Goal: Check status: Check status

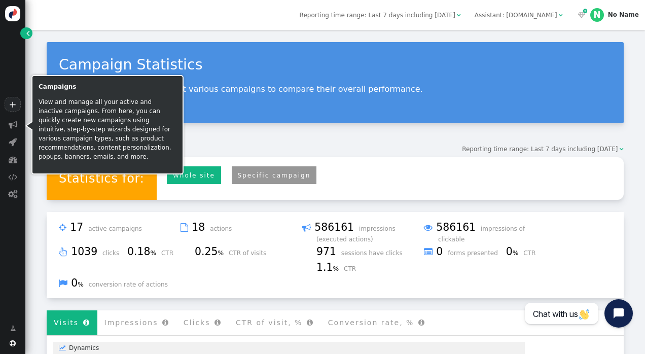
click at [11, 124] on span "" at bounding box center [13, 124] width 9 height 9
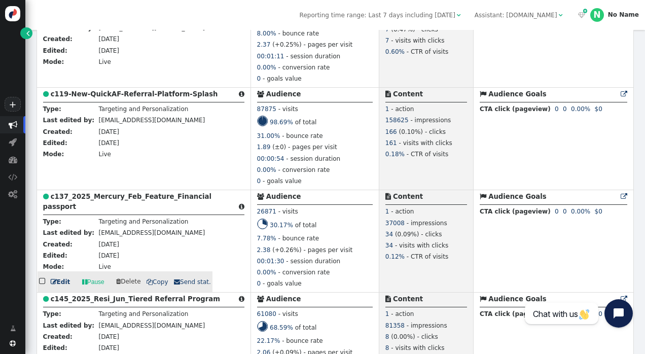
scroll to position [1420, 0]
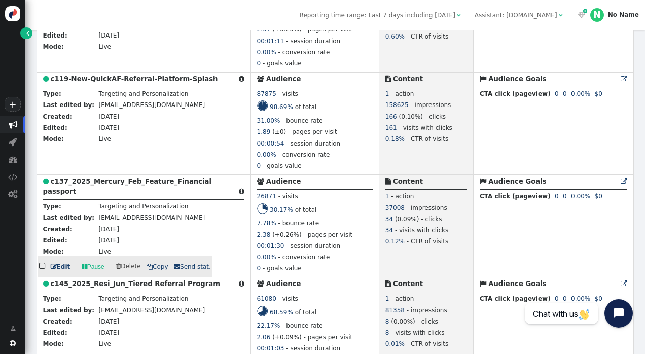
click at [150, 187] on b "c137_2025_Mercury_Feb_Feature_Financial passport" at bounding box center [127, 187] width 168 height 18
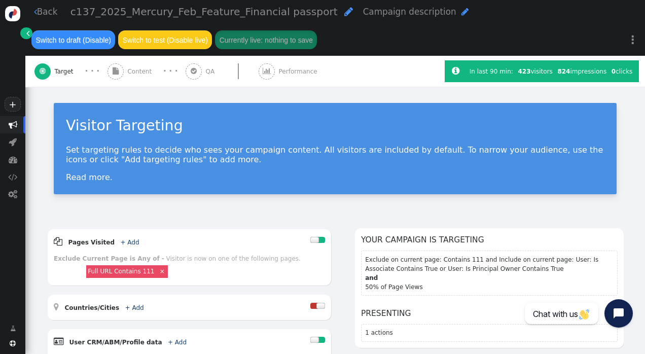
click at [280, 71] on span "Performance" at bounding box center [300, 71] width 42 height 9
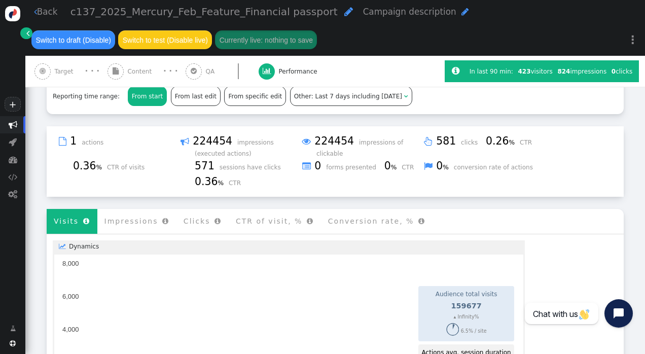
scroll to position [101, 0]
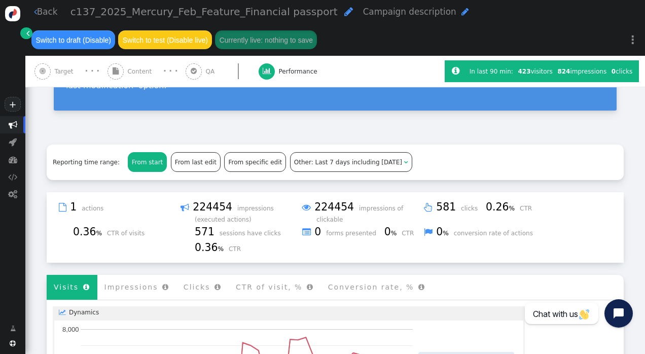
click at [315, 159] on span "Other: Last 7 days including [DATE]" at bounding box center [348, 162] width 108 height 7
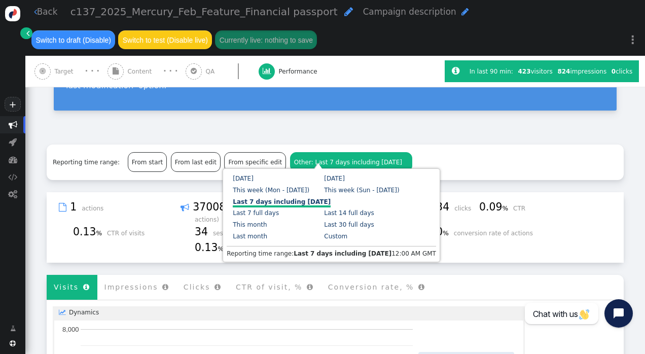
click at [283, 113] on div "Campaign Performance Statistics Analyze your campaign's performance. Performanc…" at bounding box center [335, 67] width 620 height 129
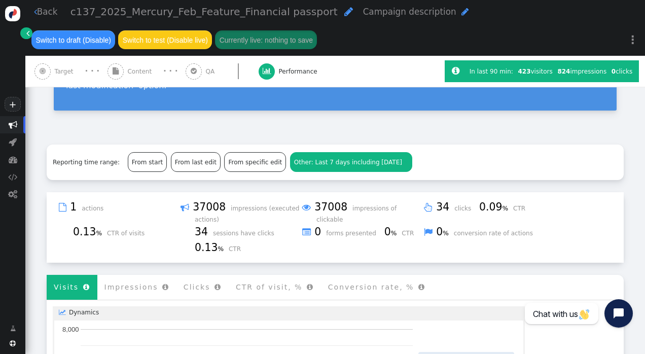
click at [39, 13] on link " Back" at bounding box center [46, 12] width 24 height 13
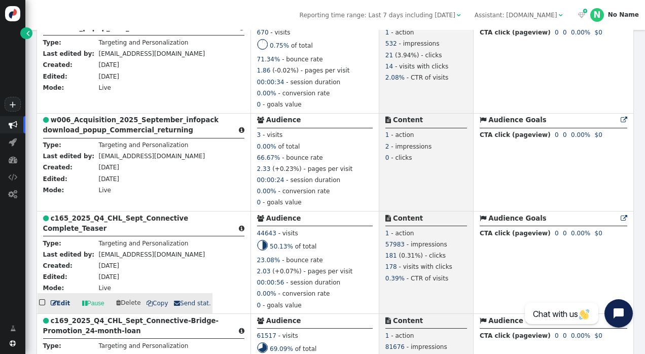
scroll to position [964, 0]
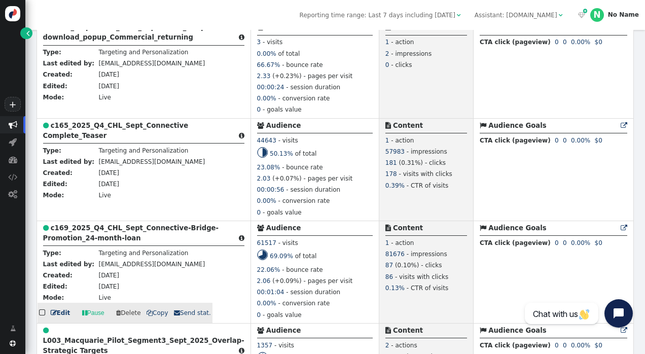
click at [139, 234] on div " c169_2025_Q4_CHL_Sept_Connective-Bridge-Promotion_24-month-loan " at bounding box center [143, 234] width 201 height 23
click at [109, 239] on b "c169_2025_Q4_CHL_Sept_Connective-Bridge-Promotion_24-month-loan" at bounding box center [131, 233] width 176 height 18
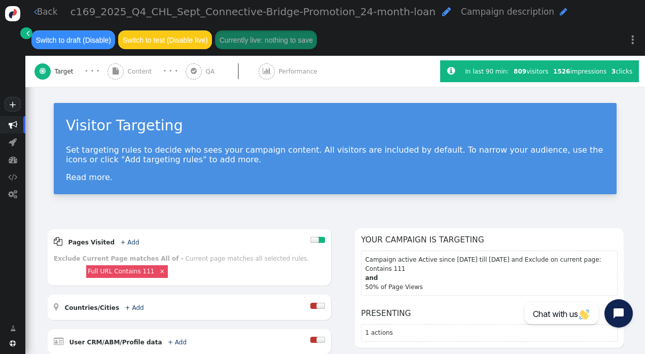
click at [289, 76] on span "Performance" at bounding box center [300, 71] width 42 height 9
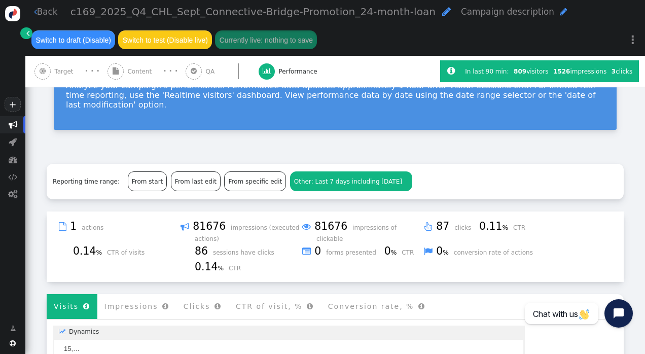
scroll to position [101, 0]
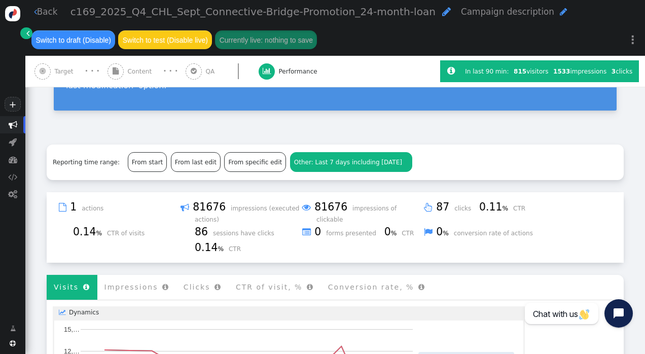
click at [334, 159] on span "Other: Last 7 days including [DATE]" at bounding box center [348, 162] width 108 height 7
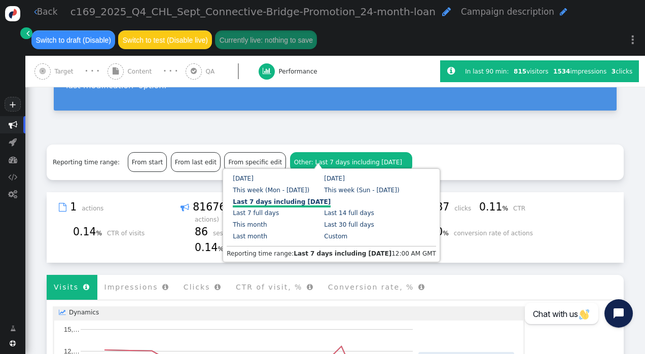
click at [338, 120] on div "Campaign Performance Statistics Analyze your campaign's performance. Performanc…" at bounding box center [335, 67] width 620 height 129
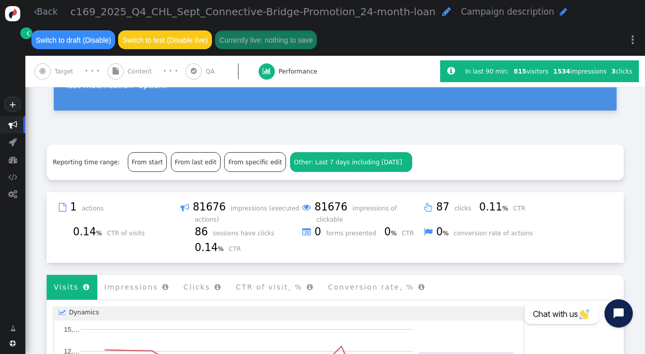
click at [291, 73] on span "Performance" at bounding box center [300, 71] width 42 height 9
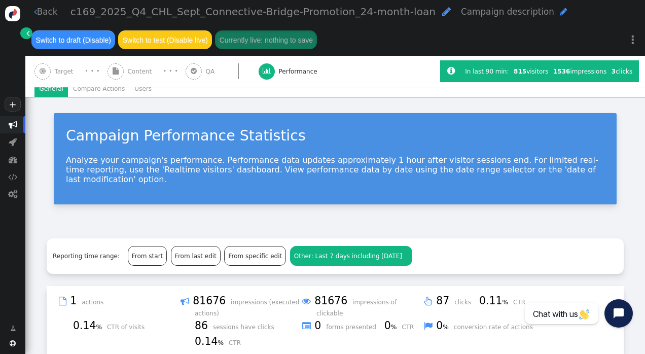
scroll to position [0, 0]
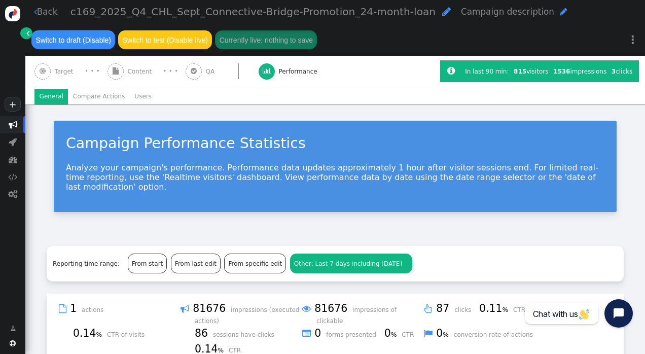
click at [135, 93] on li "Users" at bounding box center [143, 97] width 27 height 16
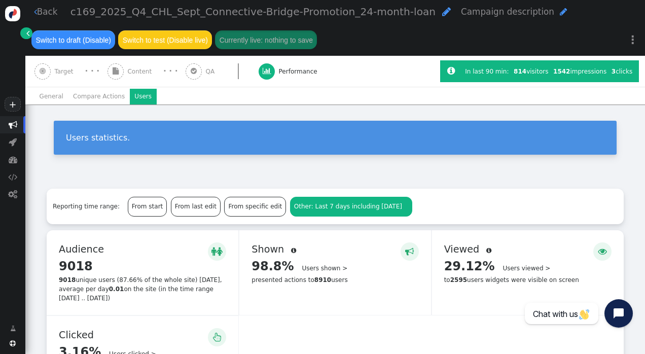
click at [55, 97] on li "General" at bounding box center [50, 97] width 33 height 16
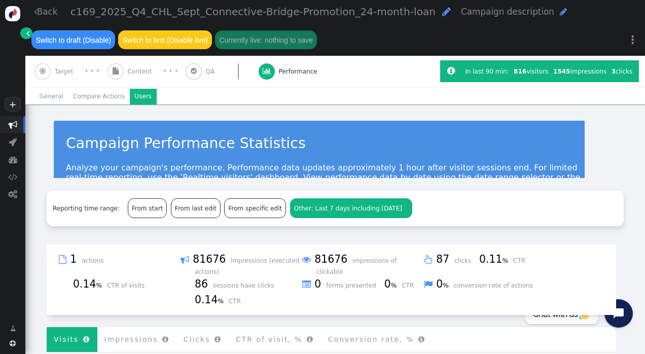
click at [130, 96] on li "Users" at bounding box center [143, 97] width 27 height 16
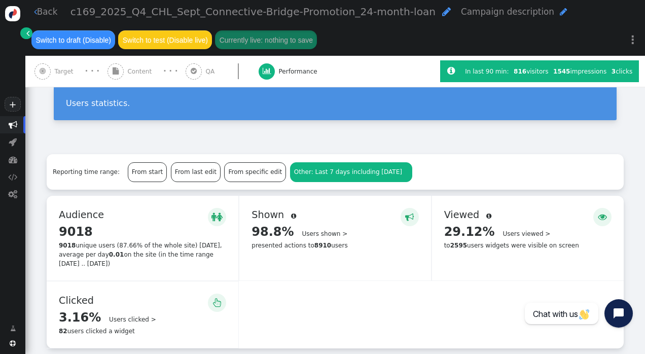
scroll to position [51, 0]
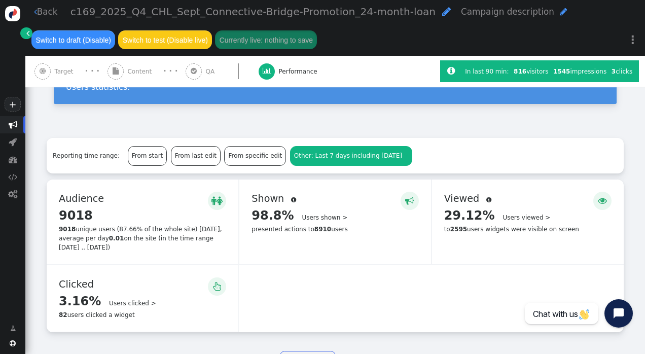
drag, startPoint x: 191, startPoint y: 250, endPoint x: 62, endPoint y: 235, distance: 129.7
click at [62, 235] on div "9018 unique users (87.66% of the whole site) [DATE], average per day 0.01 on th…" at bounding box center [142, 238] width 167 height 27
drag, startPoint x: 344, startPoint y: 230, endPoint x: 252, endPoint y: 205, distance: 95.0
click at [252, 205] on div " Shown  98.8% Users shown > presented actions to 8910 users" at bounding box center [334, 222] width 191 height 85
drag, startPoint x: 252, startPoint y: 205, endPoint x: 347, endPoint y: 255, distance: 106.9
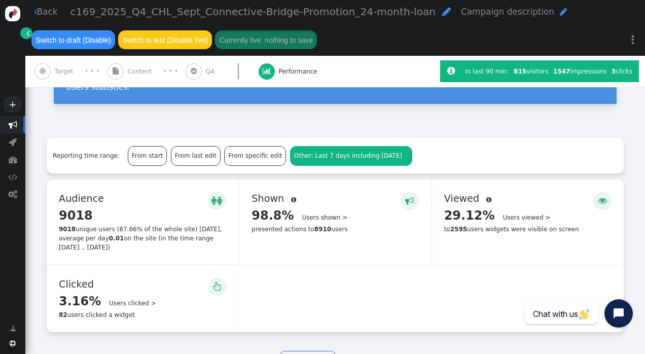
click at [346, 256] on div " Shown  98.8% Users shown > presented actions to 8910 users" at bounding box center [334, 222] width 191 height 85
click at [531, 240] on div " Viewed  29.12% Users viewed > to 2595 users widgets were visible on screen" at bounding box center [528, 222] width 192 height 85
drag, startPoint x: 561, startPoint y: 228, endPoint x: 430, endPoint y: 237, distance: 131.2
click at [432, 237] on div " Viewed  29.12% Users viewed > to 2595 users widgets were visible on screen" at bounding box center [528, 222] width 192 height 85
drag, startPoint x: 118, startPoint y: 250, endPoint x: 60, endPoint y: 202, distance: 74.6
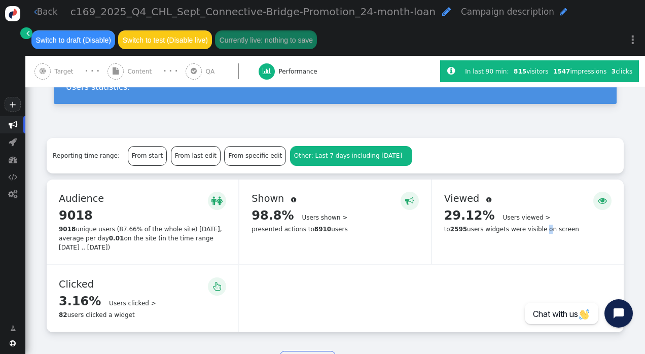
click at [60, 202] on div "  Audience  9018 Details > 9018 unique users (87.66% of the whole site) [DAT…" at bounding box center [143, 222] width 192 height 85
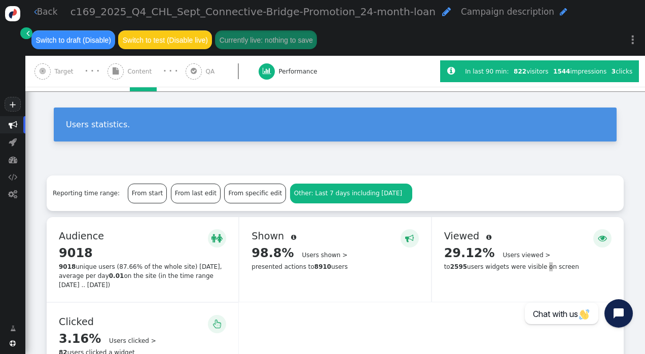
scroll to position [0, 0]
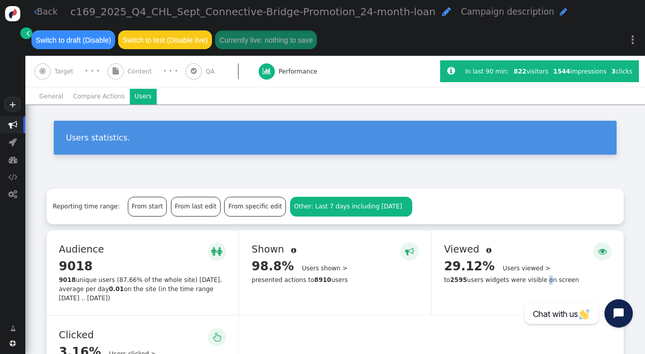
click at [53, 98] on li "General" at bounding box center [50, 97] width 33 height 16
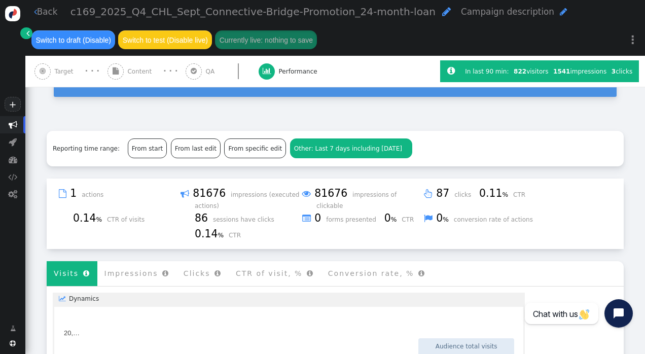
scroll to position [101, 0]
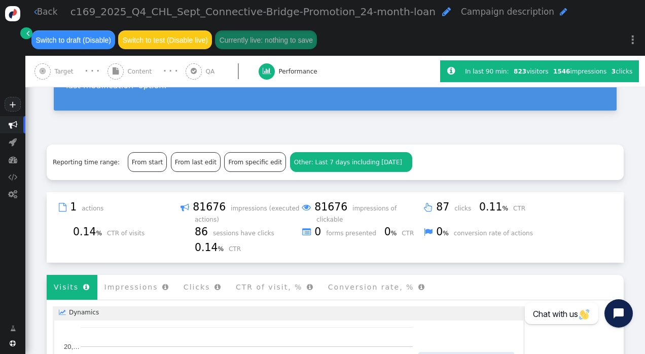
click at [471, 145] on div "Reporting time range: From start From last edit From specific edit Other: Last …" at bounding box center [335, 163] width 577 height 36
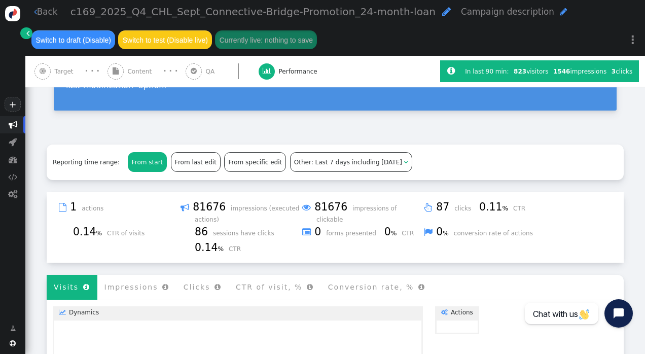
click at [140, 153] on div "From start" at bounding box center [147, 162] width 39 height 19
click at [174, 154] on div "From last edit" at bounding box center [195, 162] width 49 height 19
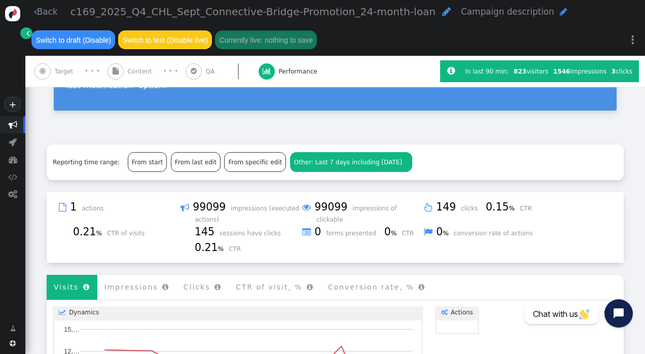
click at [309, 159] on span "Other: Last 7 days including [DATE]" at bounding box center [348, 162] width 108 height 7
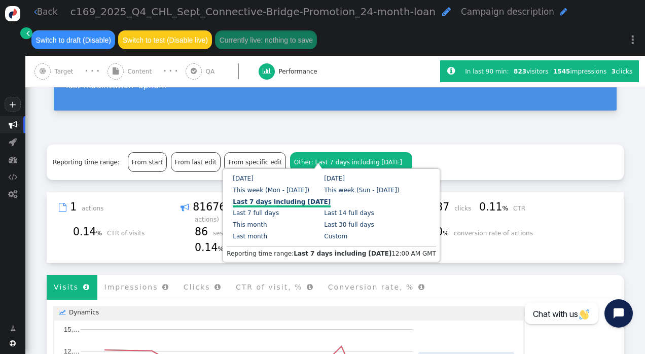
click at [324, 236] on link "Custom" at bounding box center [335, 236] width 23 height 7
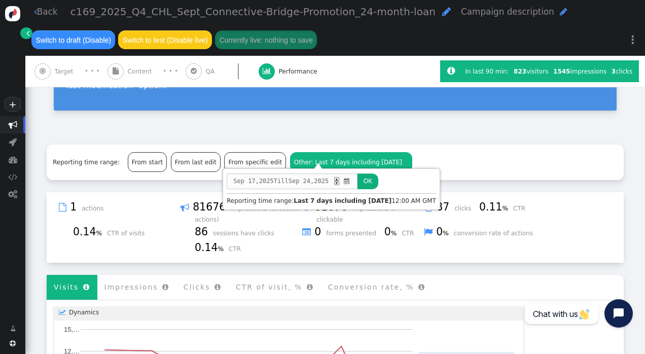
click at [349, 182] on span "" at bounding box center [347, 181] width 8 height 9
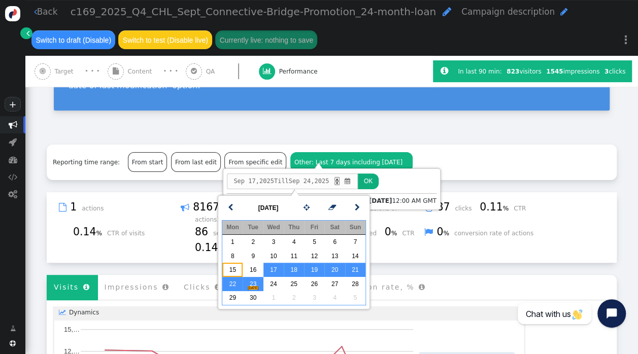
click at [233, 268] on td "15" at bounding box center [232, 270] width 20 height 14
click at [355, 269] on td "21" at bounding box center [355, 270] width 20 height 14
click at [372, 176] on button "OK" at bounding box center [368, 182] width 21 height 16
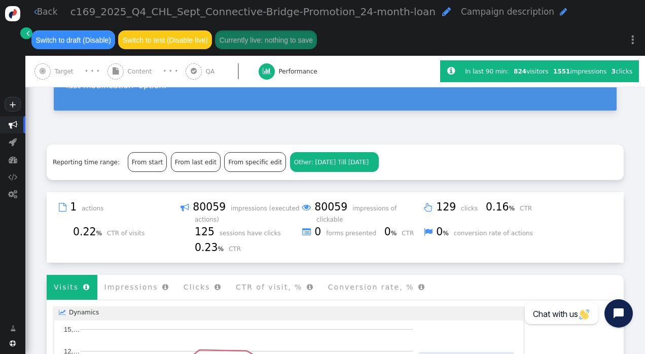
click at [279, 70] on span "Performance" at bounding box center [300, 71] width 42 height 9
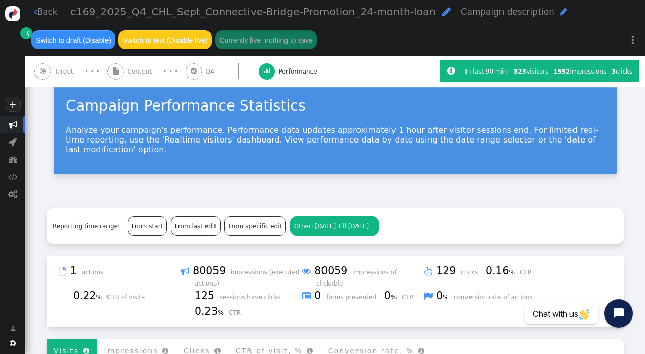
scroll to position [0, 0]
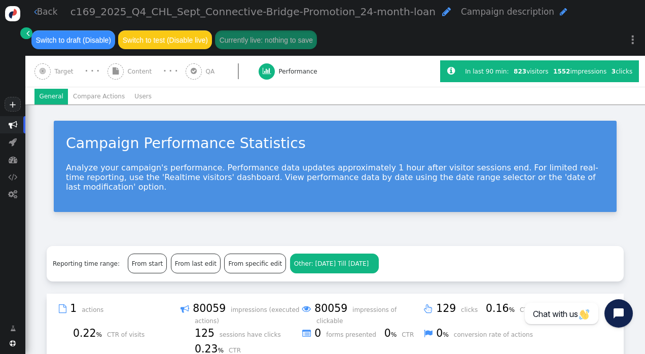
click at [135, 94] on li "Users" at bounding box center [143, 97] width 27 height 16
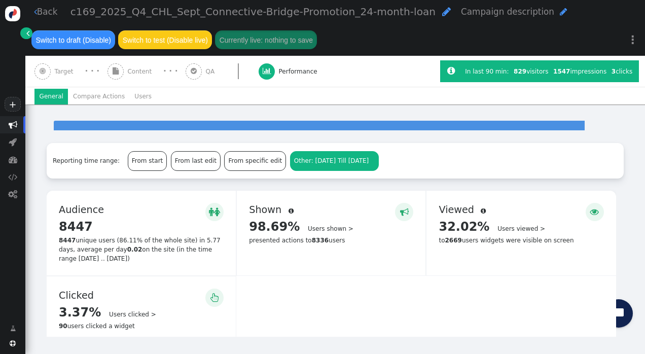
click at [54, 94] on li "General" at bounding box center [50, 97] width 33 height 16
